Goal: Find specific page/section: Find specific page/section

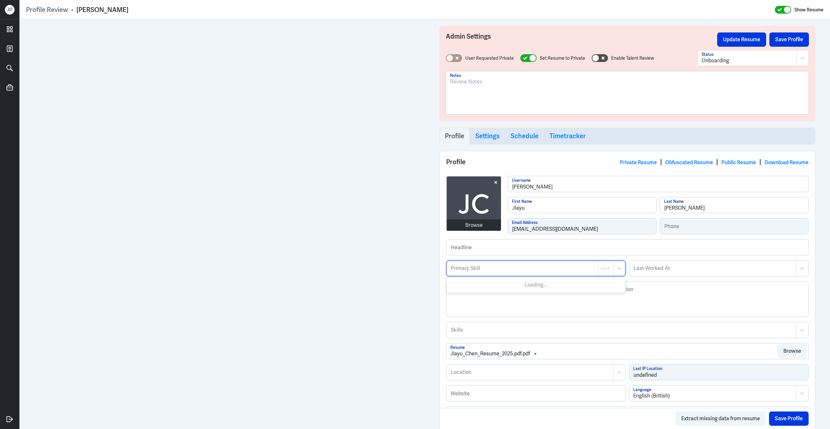
click at [519, 269] on div at bounding box center [522, 268] width 145 height 8
type input "Marketing Automation"
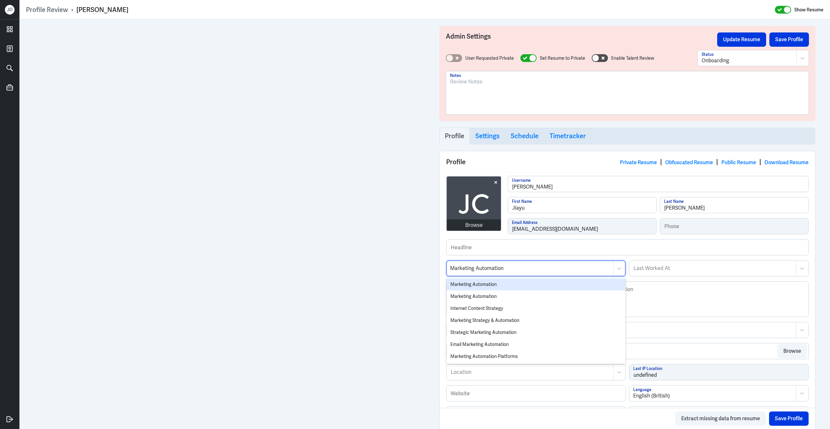
click at [510, 284] on div "Marketing Automation" at bounding box center [536, 284] width 179 height 12
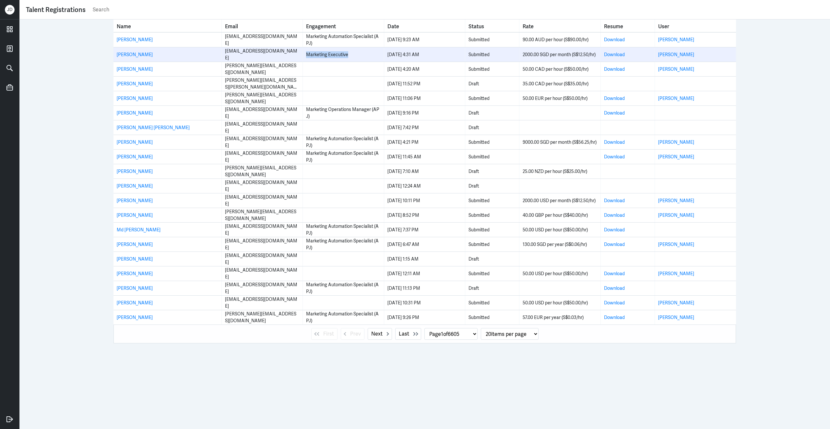
drag, startPoint x: 354, startPoint y: 55, endPoint x: 305, endPoint y: 54, distance: 49.3
click at [305, 55] on td "Marketing Executive" at bounding box center [343, 54] width 81 height 14
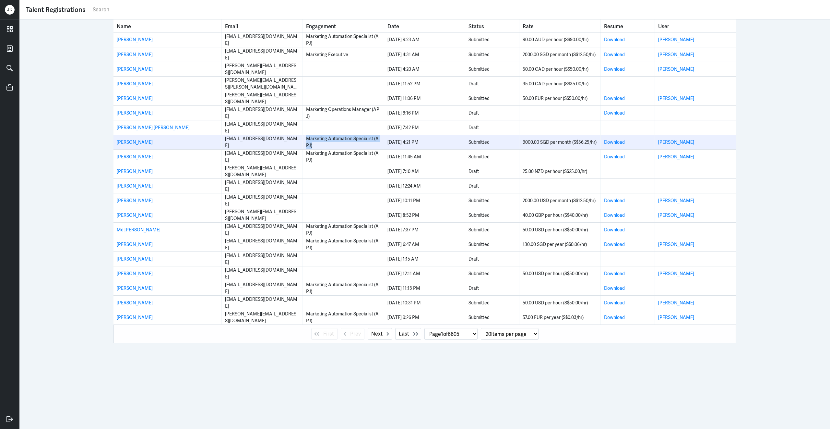
drag, startPoint x: 307, startPoint y: 140, endPoint x: 317, endPoint y: 149, distance: 13.6
click at [317, 149] on td "Marketing Automation Specialist (APJ)" at bounding box center [343, 142] width 81 height 14
copy div "Marketing Automation Specialist (APJ)"
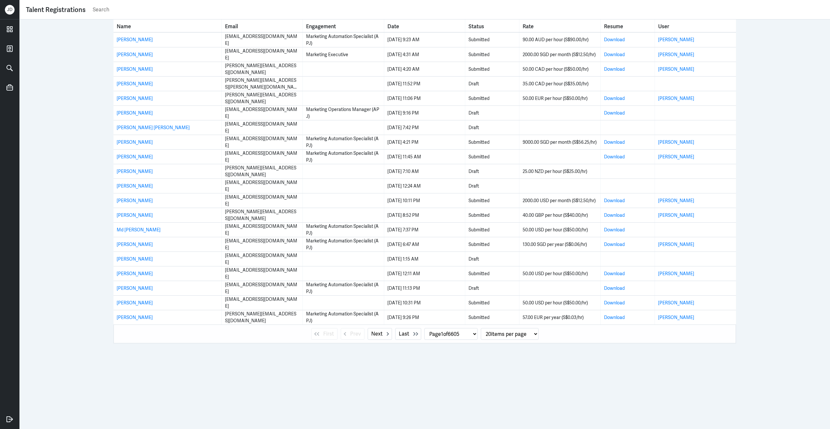
click at [179, 3] on div "Talent Registrations" at bounding box center [425, 9] width 798 height 13
click at [179, 13] on input "text" at bounding box center [458, 10] width 732 height 10
paste input "Marketing Automation Specialist (APJ)"
type input "Marketing Automation Specialist (APJ)"
